Goal: Transaction & Acquisition: Purchase product/service

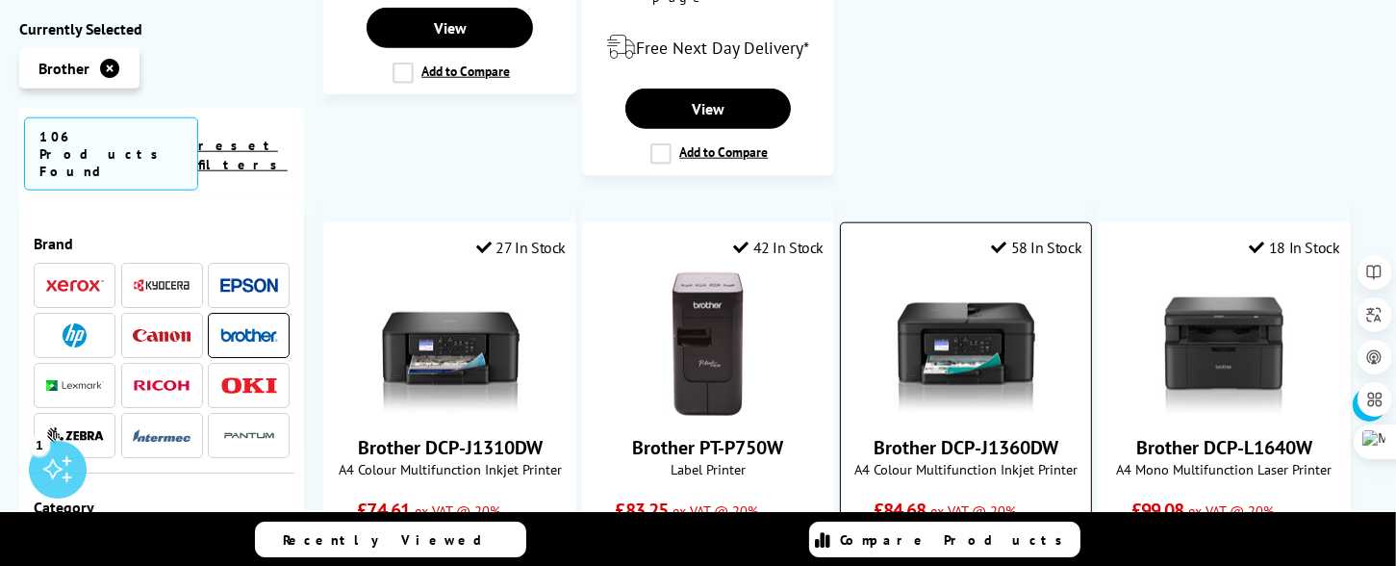
scroll to position [2308, 0]
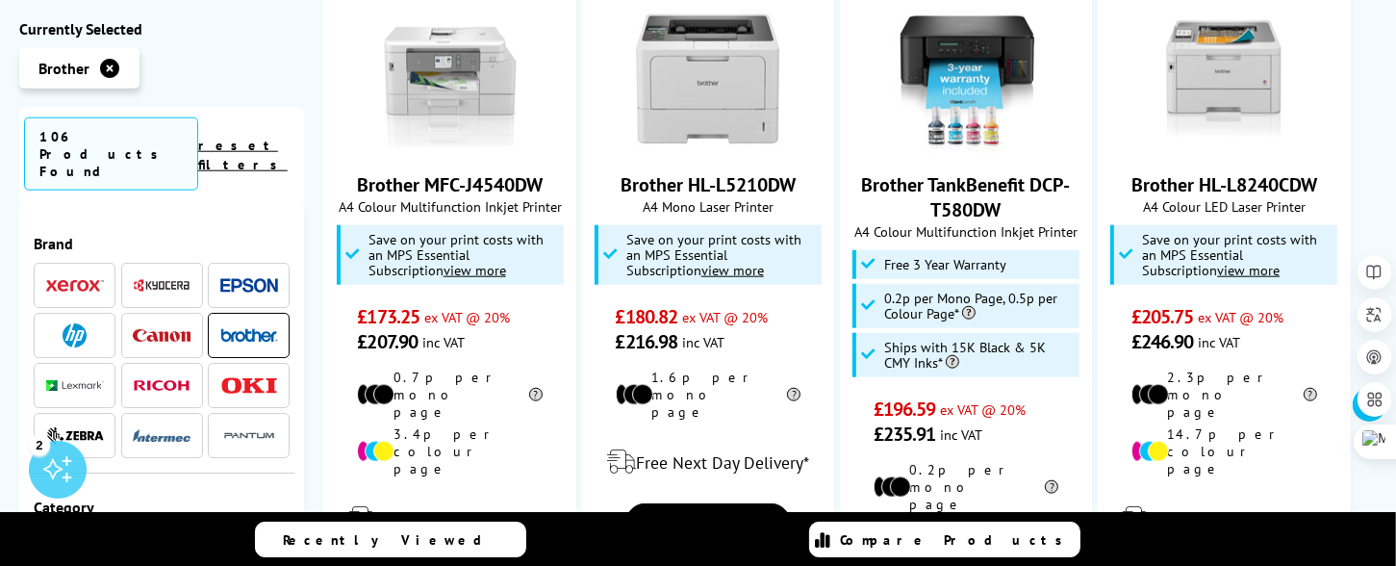
scroll to position [2212, 0]
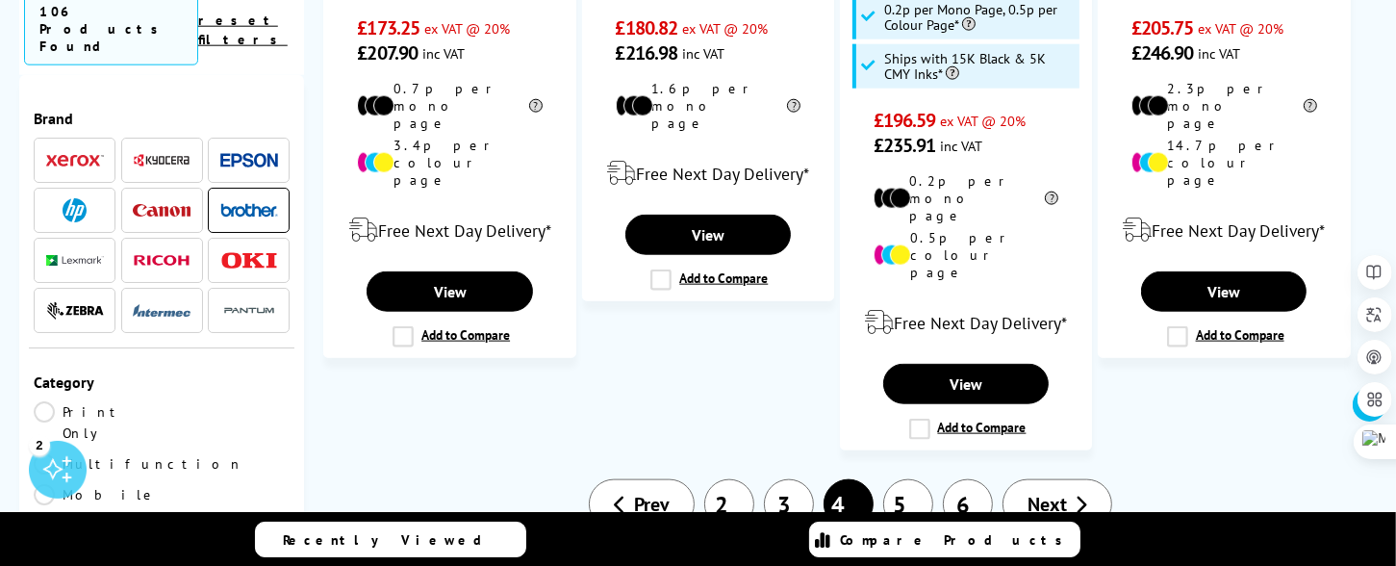
click at [1062, 491] on span "Next" at bounding box center [1046, 503] width 39 height 25
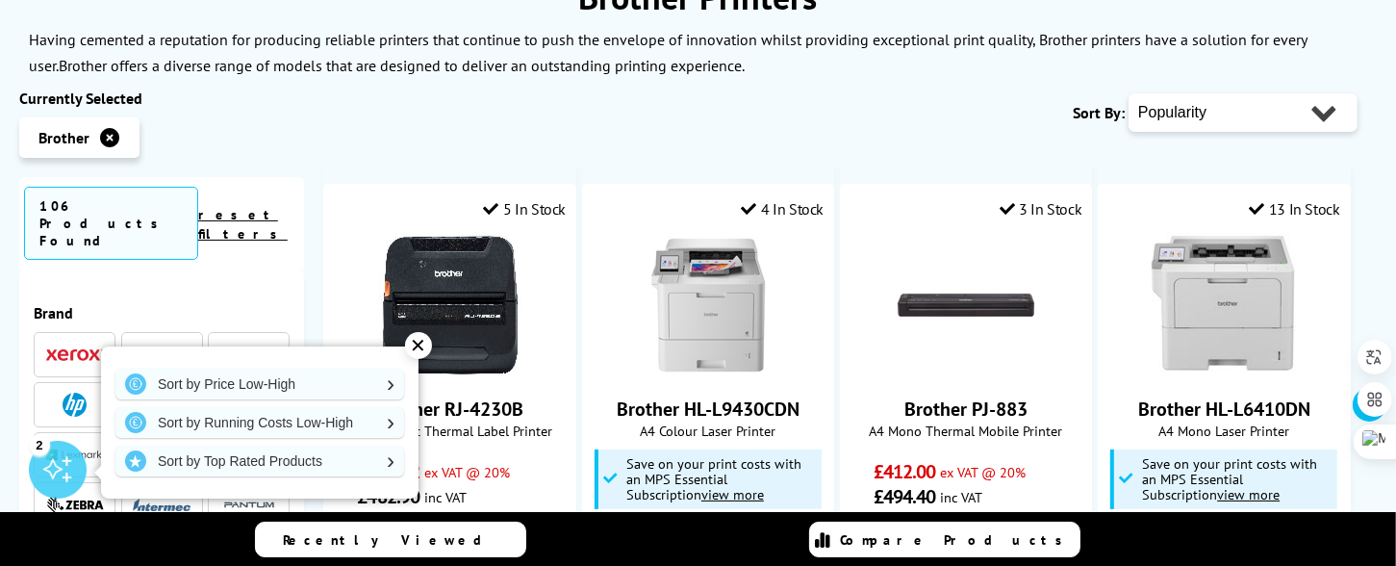
scroll to position [481, 0]
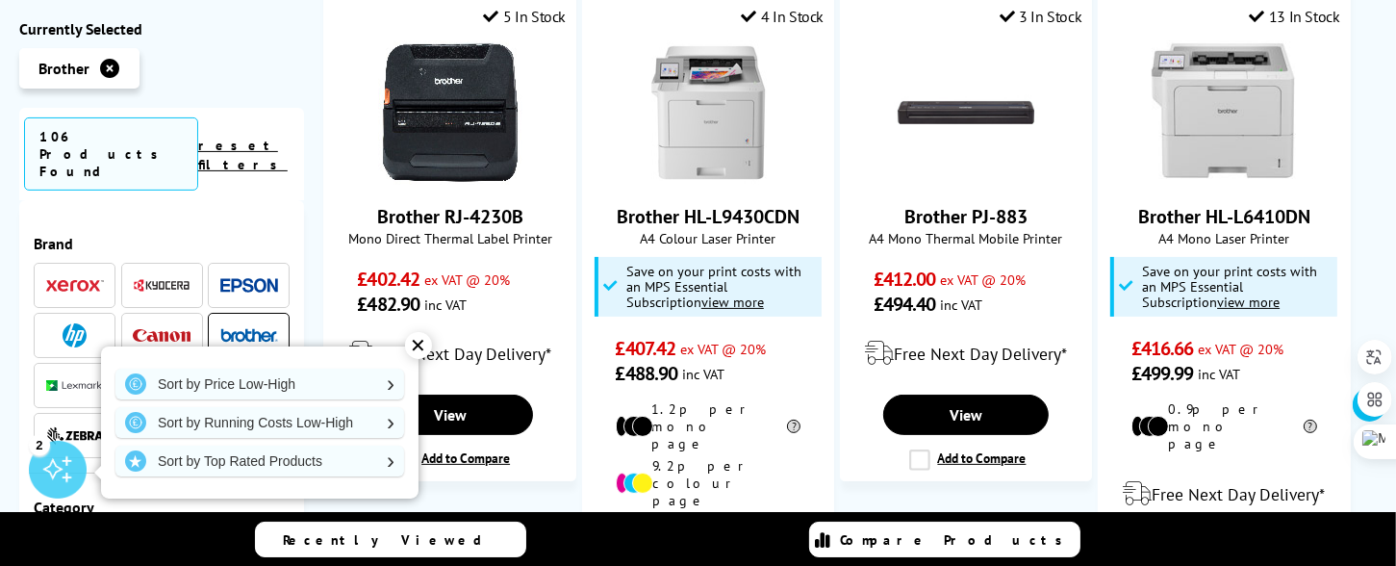
click at [423, 341] on div "✕" at bounding box center [418, 345] width 27 height 27
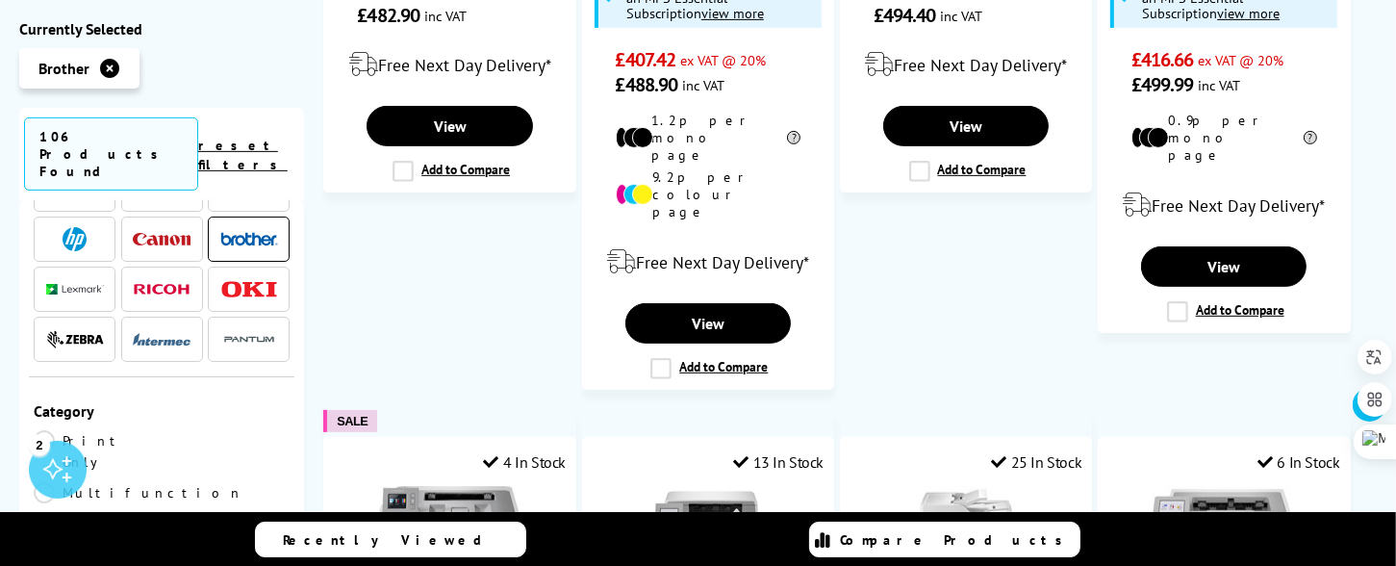
scroll to position [192, 0]
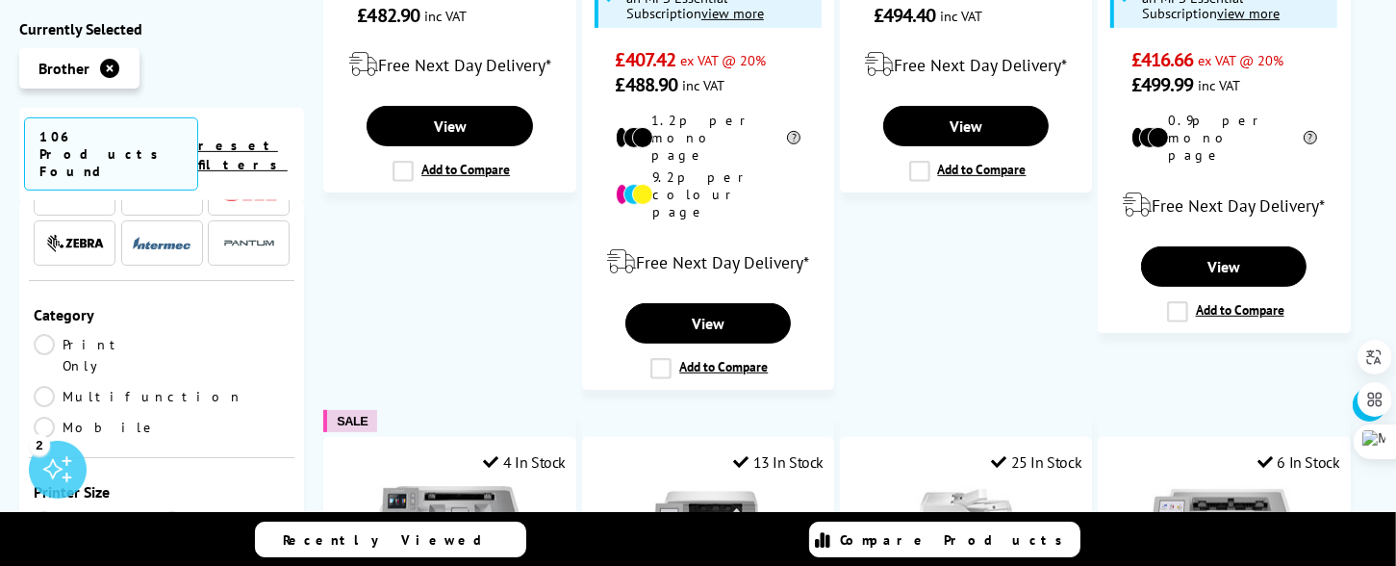
click at [172, 386] on link "Multifunction" at bounding box center [139, 396] width 210 height 21
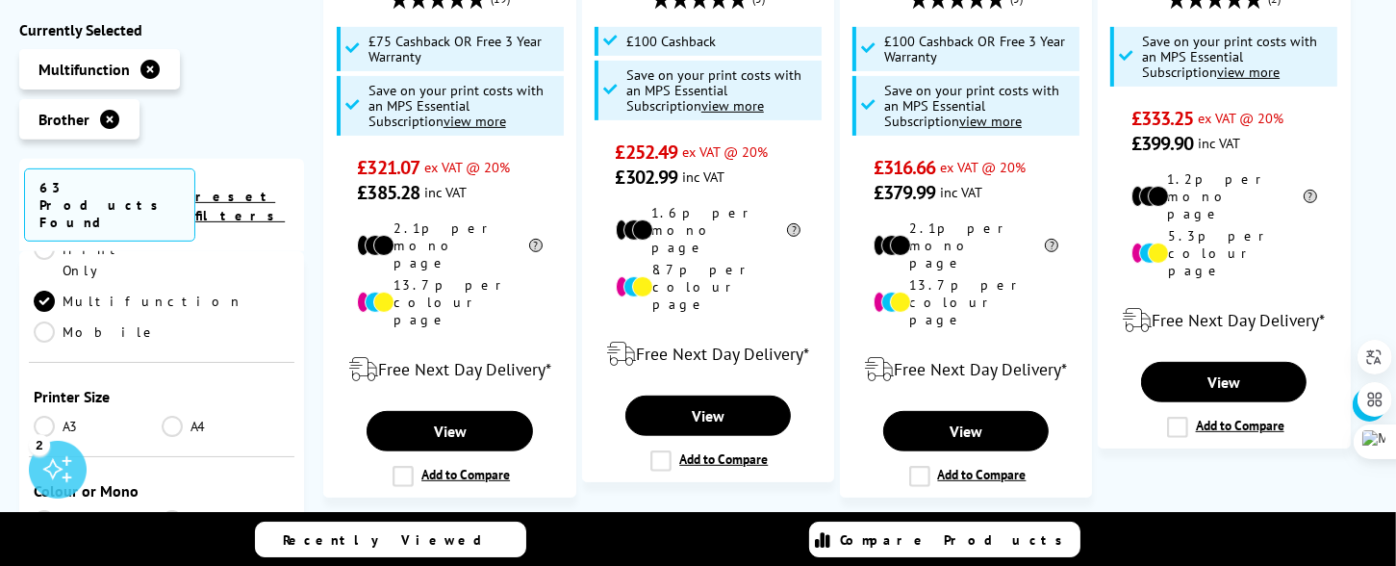
scroll to position [385, 0]
click at [51, 413] on link "Colour" at bounding box center [98, 423] width 128 height 21
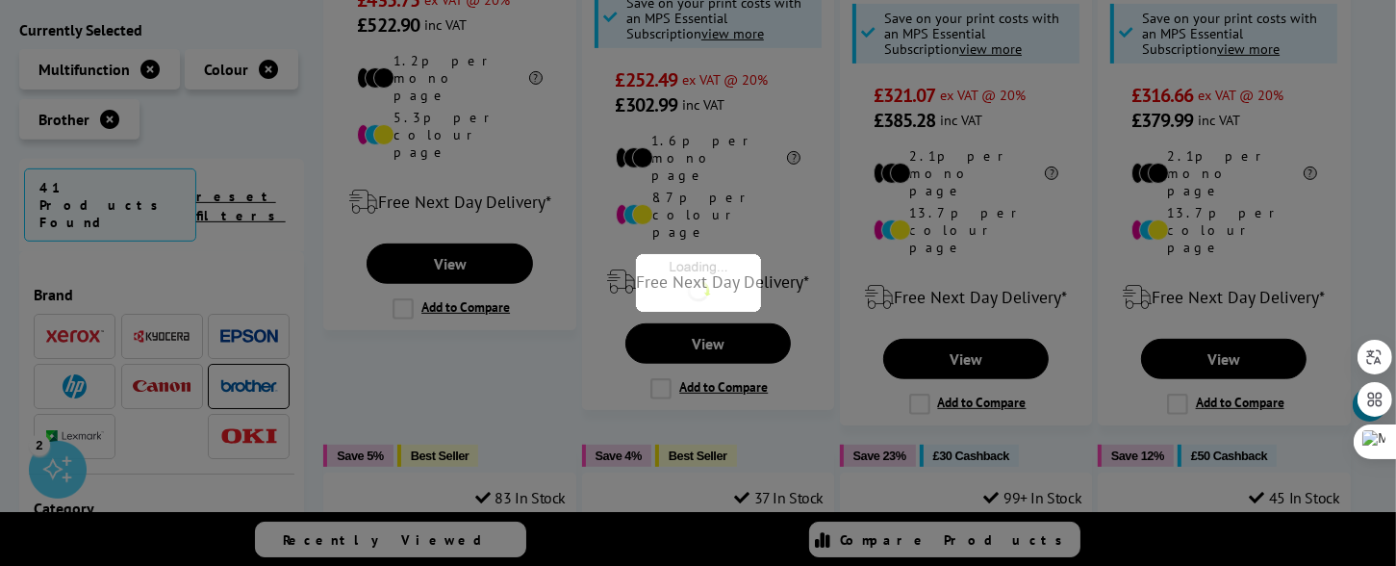
scroll to position [385, 0]
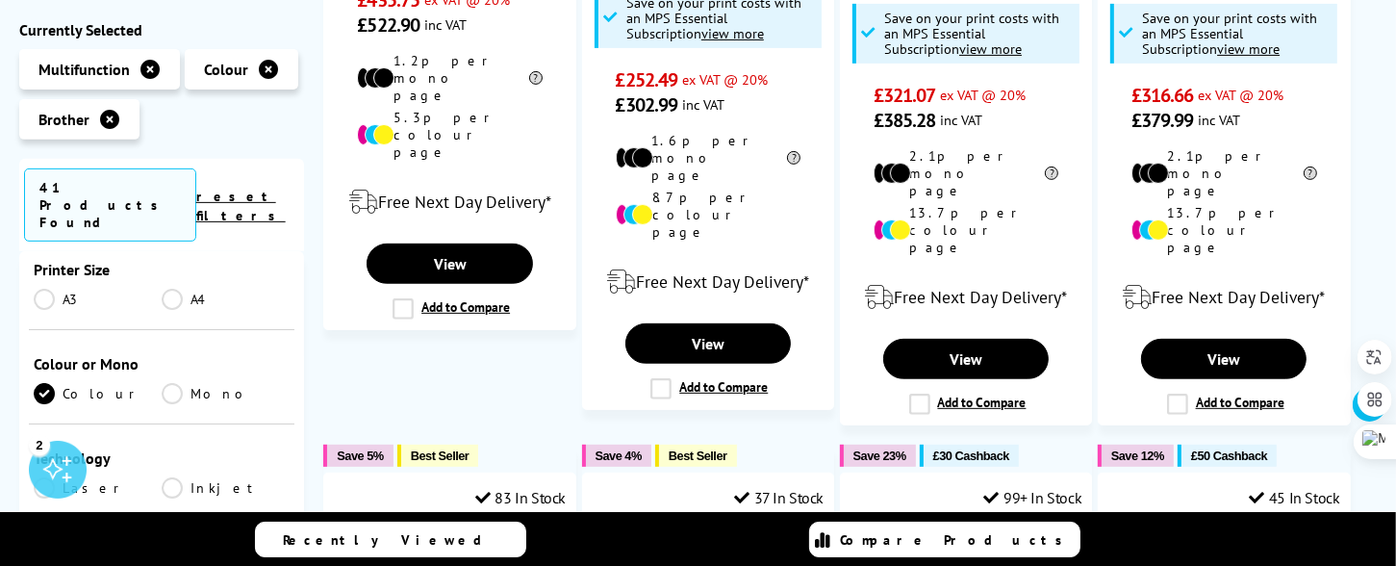
click at [176, 476] on link "Inkjet" at bounding box center [226, 486] width 128 height 21
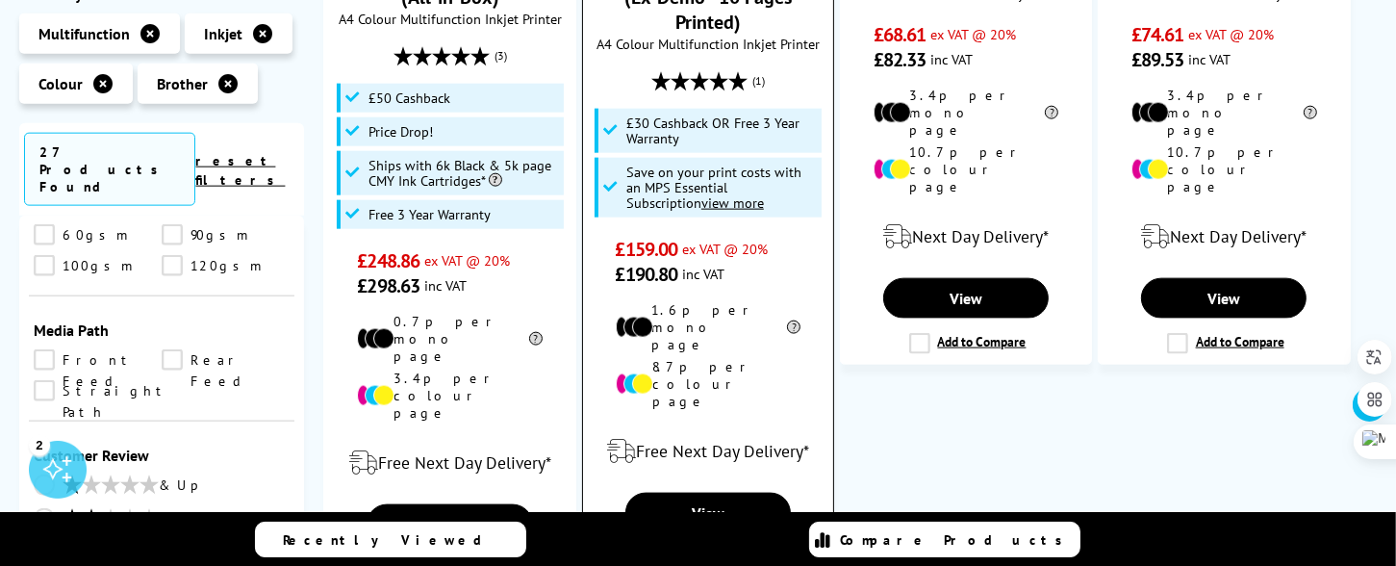
scroll to position [2405, 0]
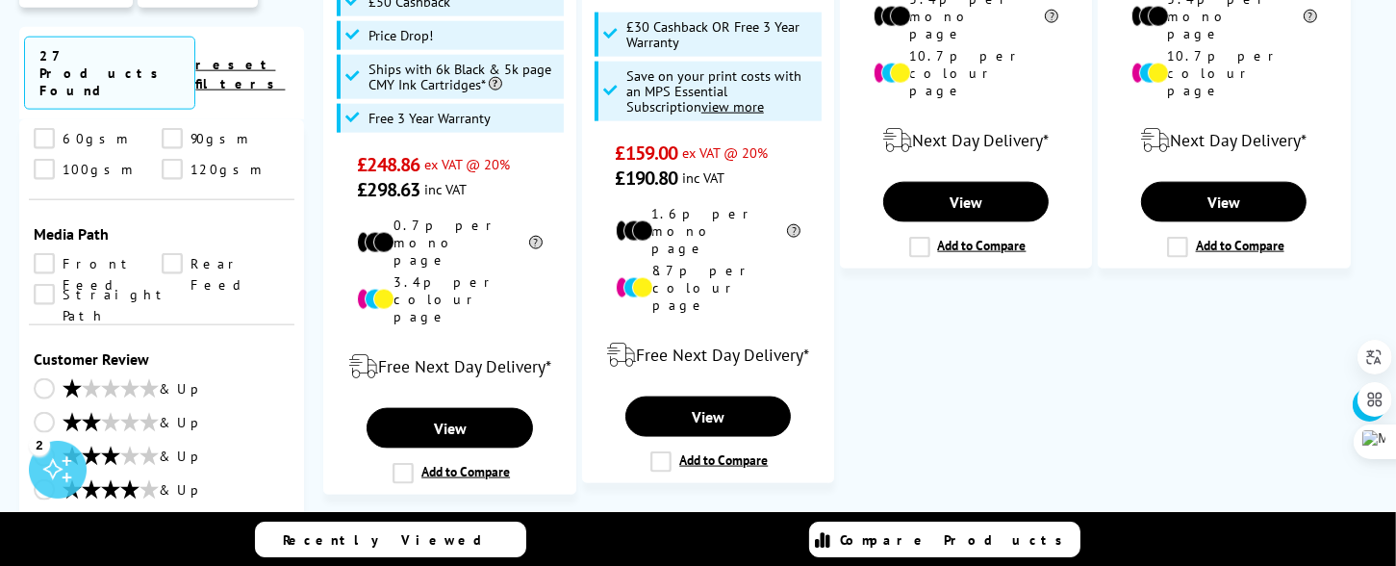
click at [957, 539] on icon at bounding box center [963, 548] width 13 height 19
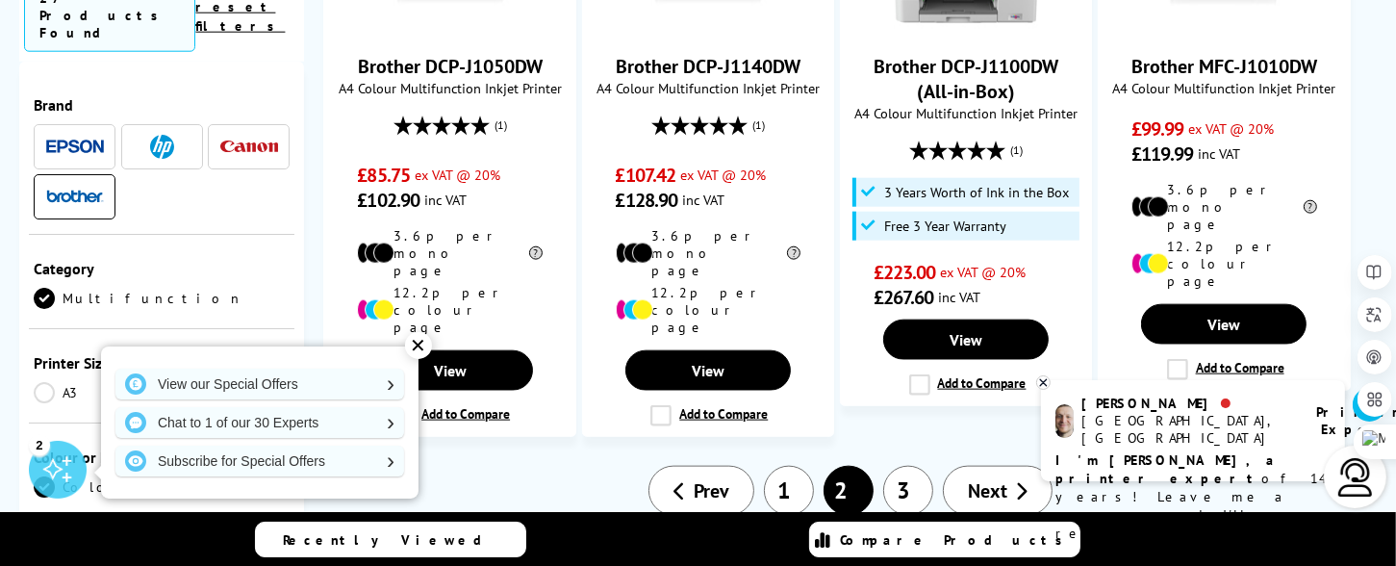
scroll to position [2308, 0]
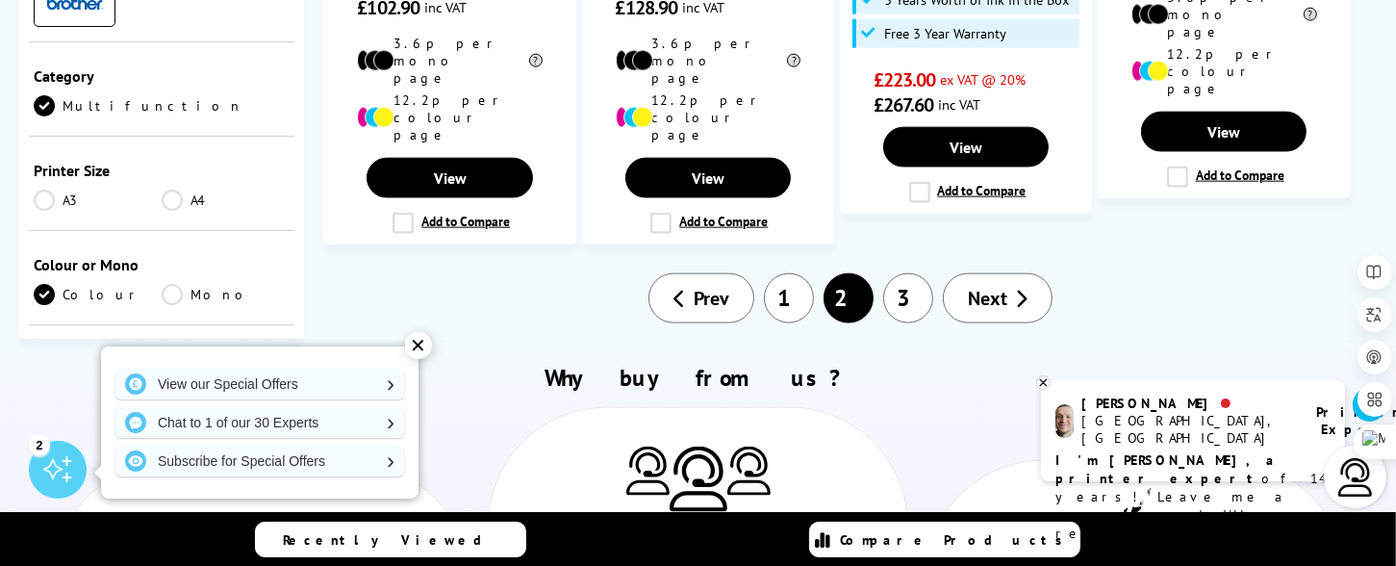
click at [995, 286] on span "Next" at bounding box center [987, 298] width 39 height 25
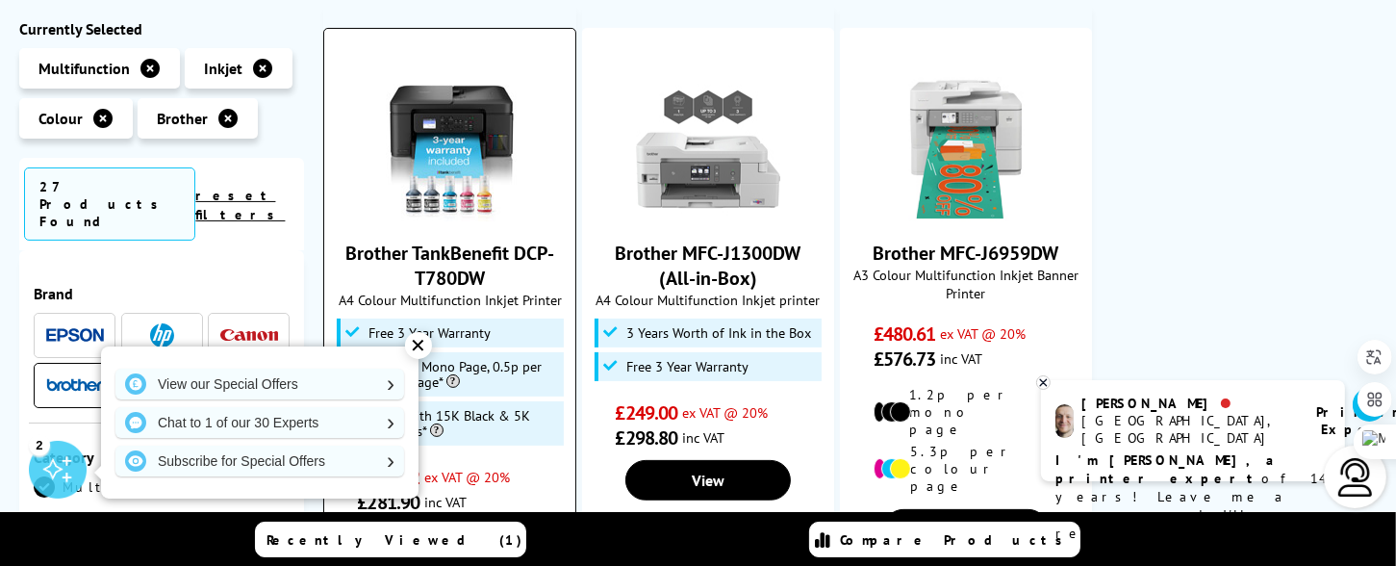
scroll to position [577, 0]
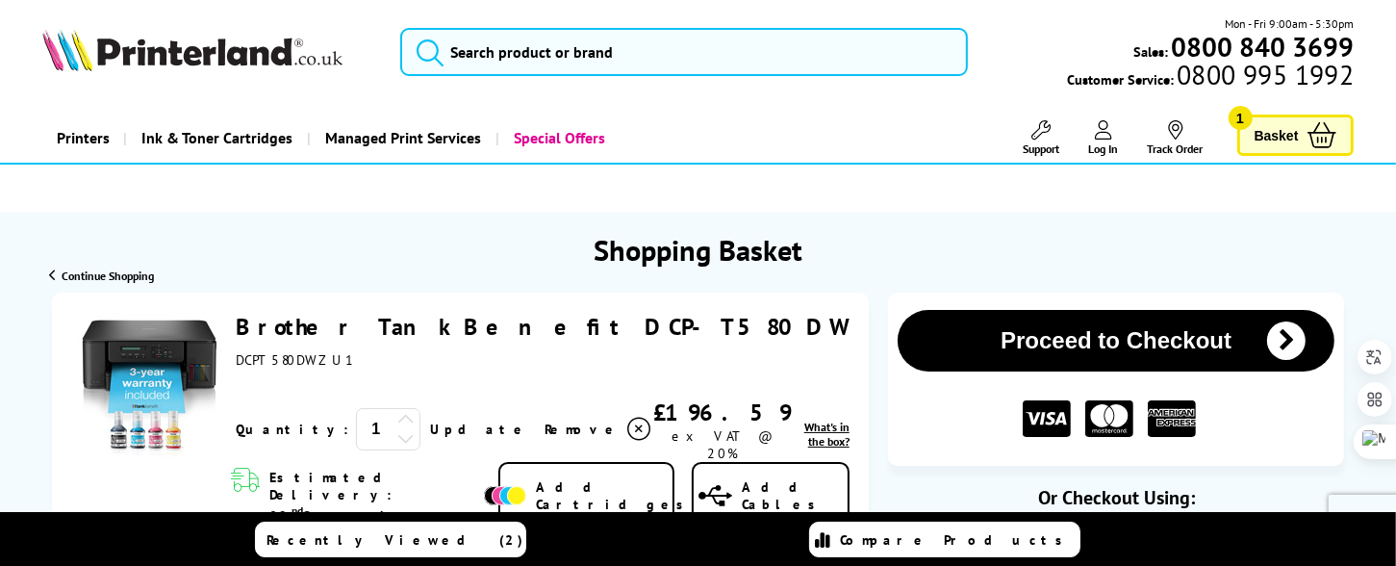
scroll to position [96, 0]
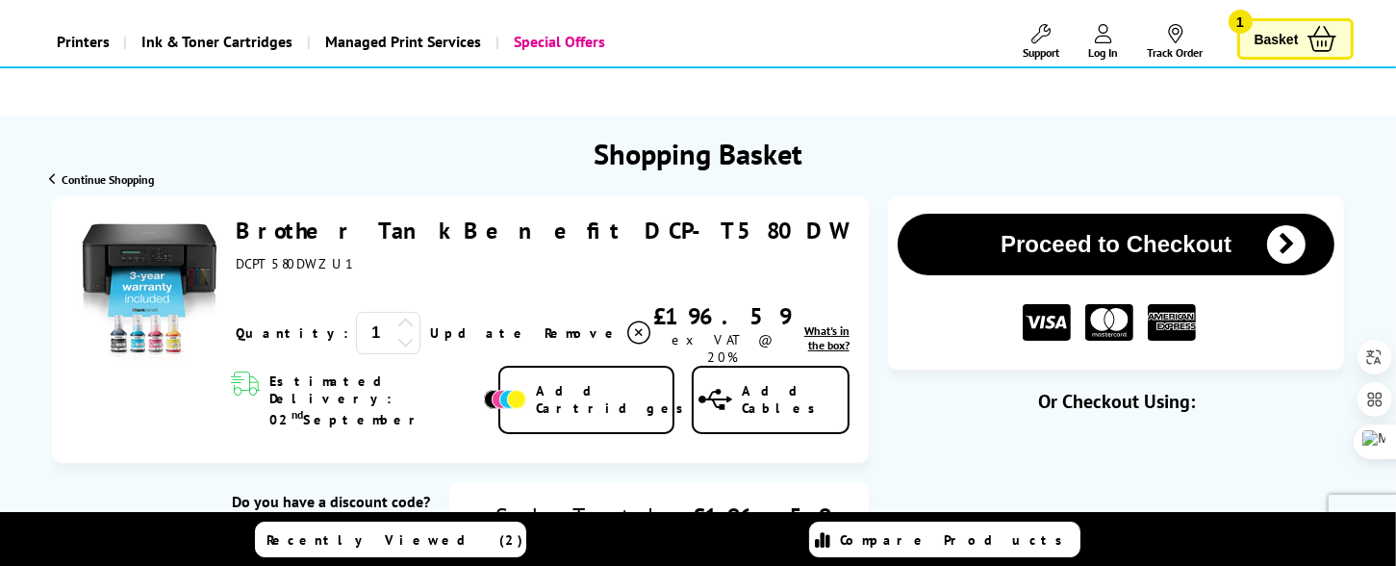
click at [1287, 252] on icon "submit" at bounding box center [1286, 244] width 38 height 38
